Goal: Information Seeking & Learning: Learn about a topic

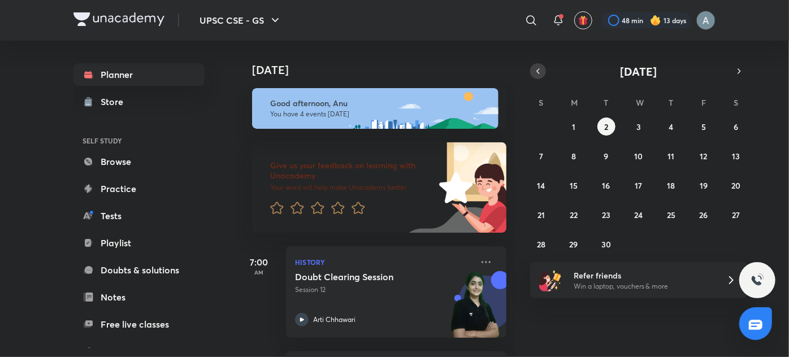
click at [538, 74] on icon "button" at bounding box center [538, 71] width 9 height 10
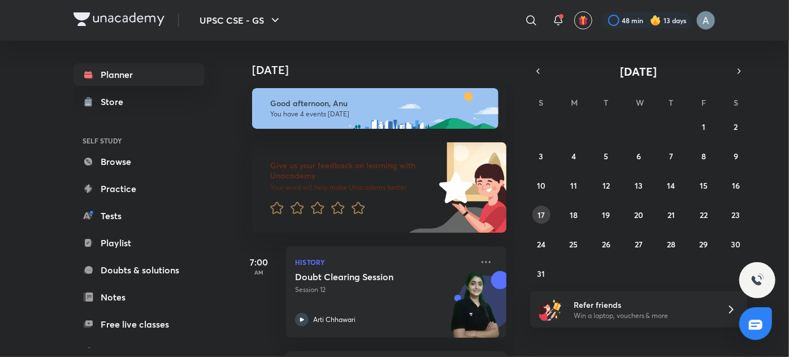
click at [542, 211] on abbr "17" at bounding box center [541, 215] width 7 height 11
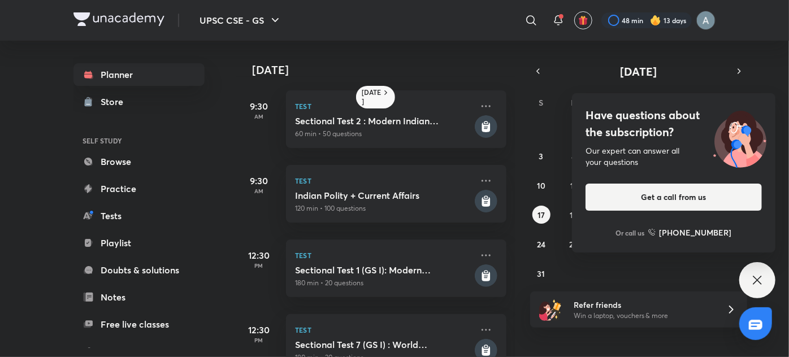
click at [756, 286] on icon at bounding box center [758, 281] width 14 height 14
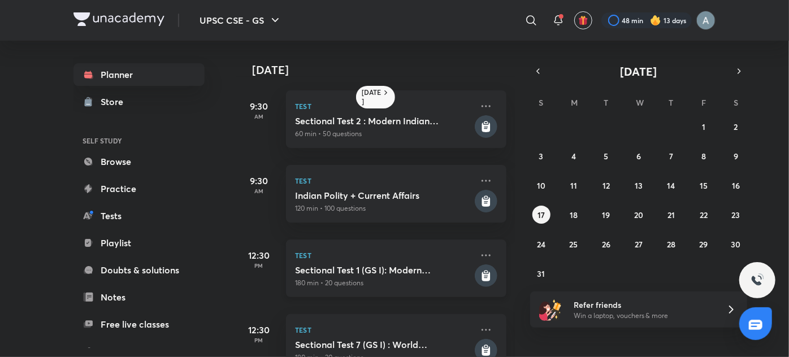
scroll to position [214, 0]
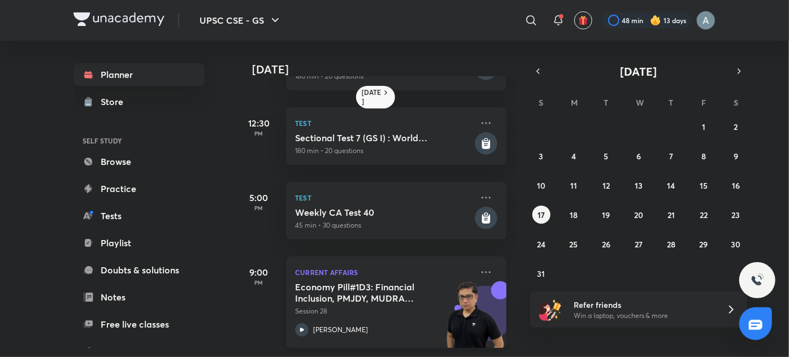
click at [413, 289] on h5 "Economy Pill#1D3: Financial Inclusion, PMJDY, MUDRA etc." at bounding box center [365, 293] width 141 height 23
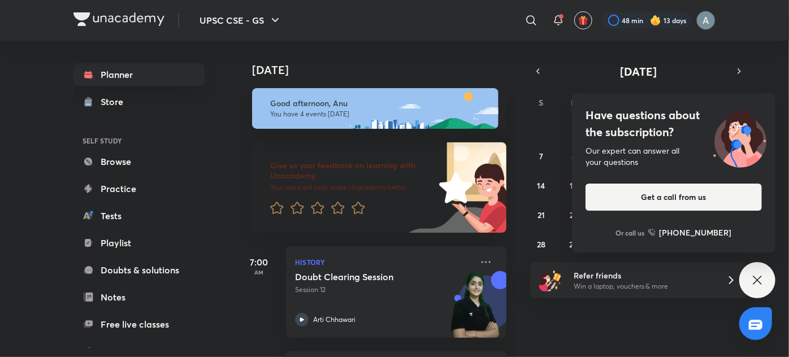
click at [754, 282] on icon at bounding box center [758, 281] width 14 height 14
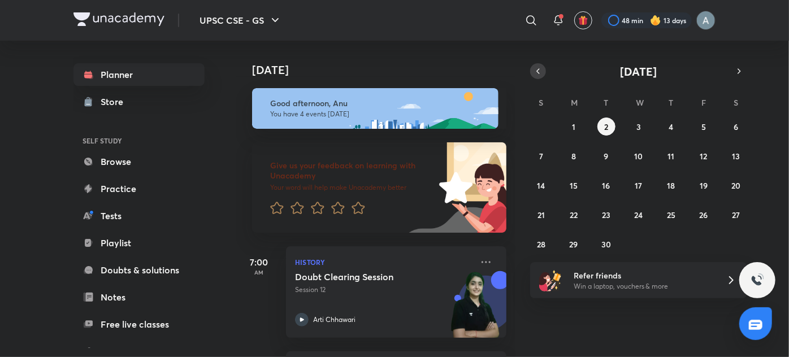
click at [543, 75] on icon "button" at bounding box center [538, 71] width 9 height 10
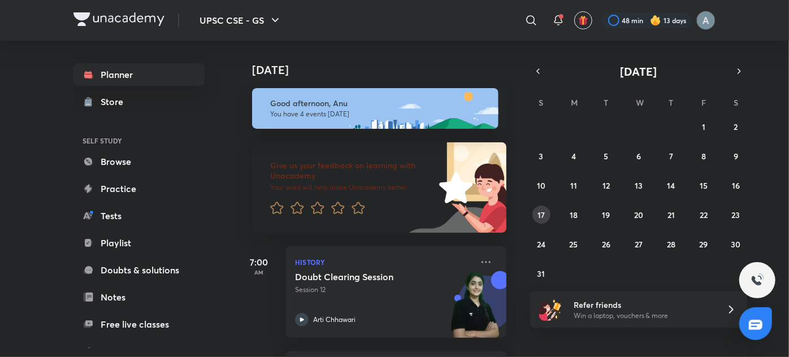
click at [540, 212] on abbr "17" at bounding box center [541, 215] width 7 height 11
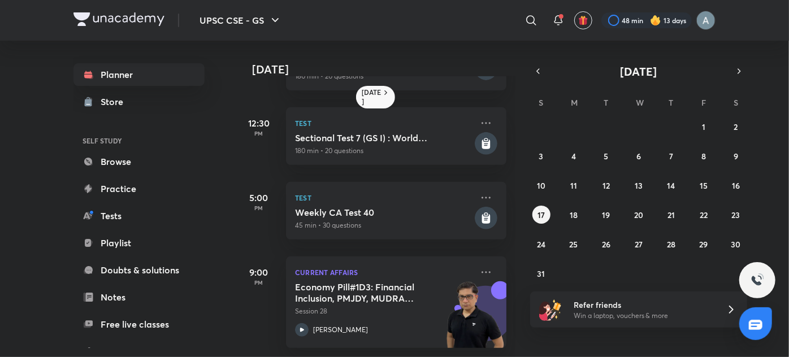
scroll to position [214, 0]
click at [570, 218] on abbr "18" at bounding box center [574, 215] width 8 height 11
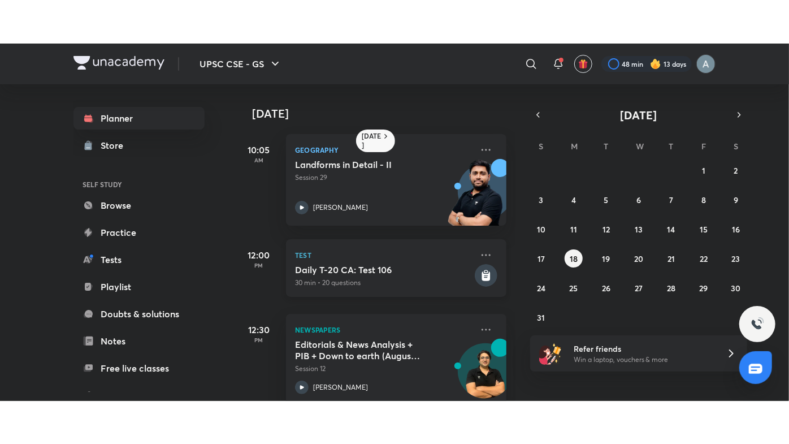
scroll to position [127, 0]
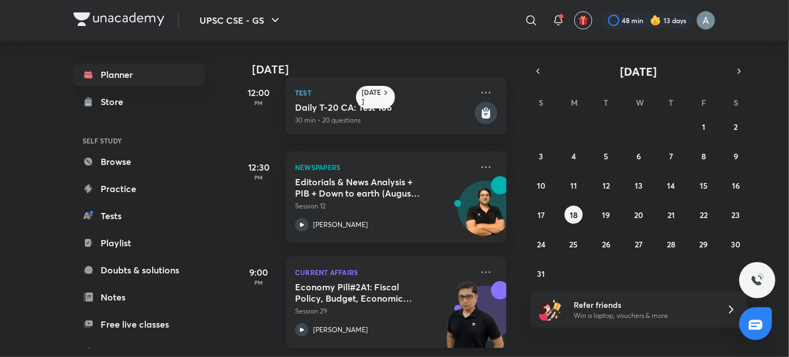
click at [421, 323] on div "[PERSON_NAME]" at bounding box center [383, 330] width 177 height 14
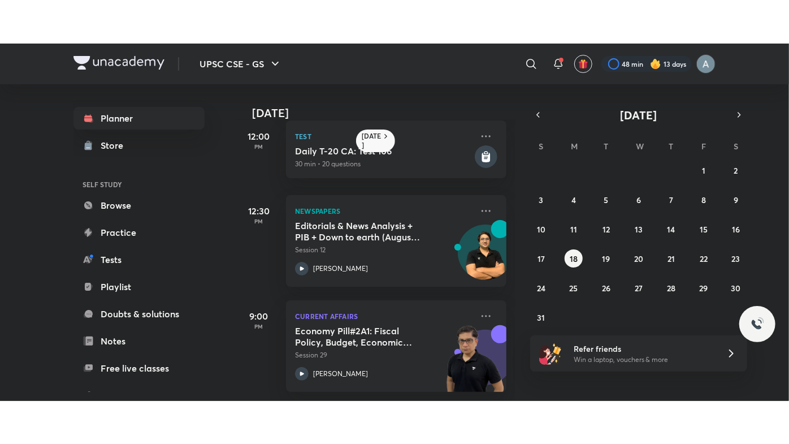
scroll to position [40, 0]
